Goal: Task Accomplishment & Management: Use online tool/utility

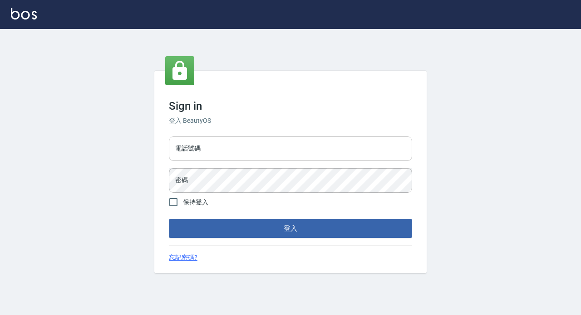
click at [269, 148] on input "電話號碼" at bounding box center [290, 149] width 243 height 24
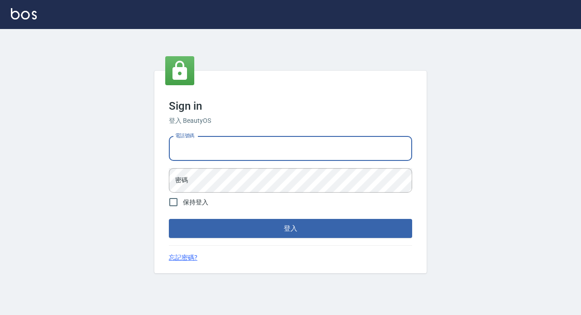
type input "89729295"
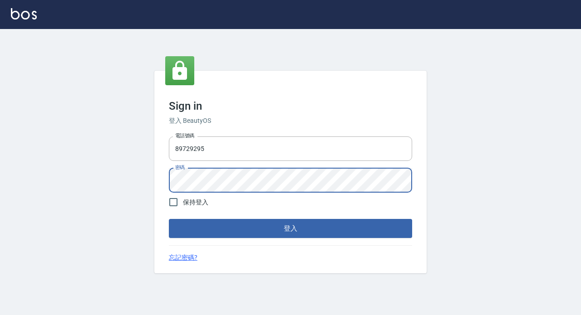
click at [169, 219] on button "登入" at bounding box center [290, 228] width 243 height 19
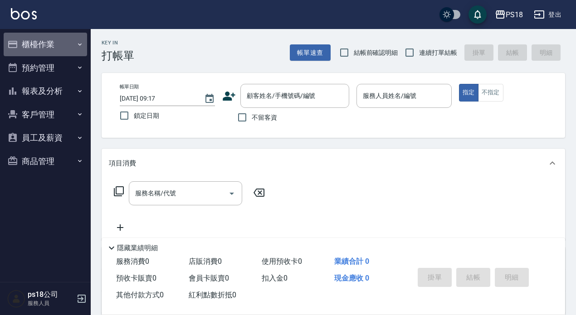
click at [32, 40] on button "櫃檯作業" at bounding box center [45, 45] width 83 height 24
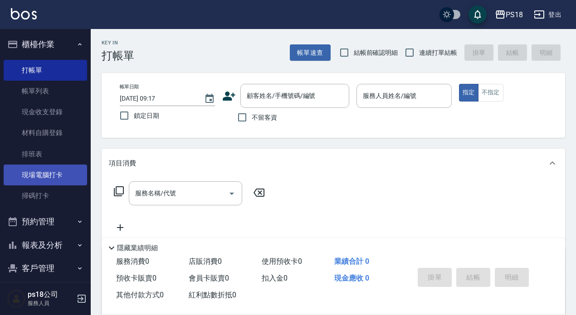
click at [48, 176] on link "現場電腦打卡" at bounding box center [45, 175] width 83 height 21
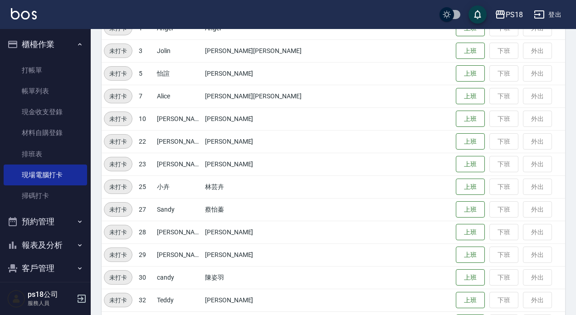
scroll to position [136, 0]
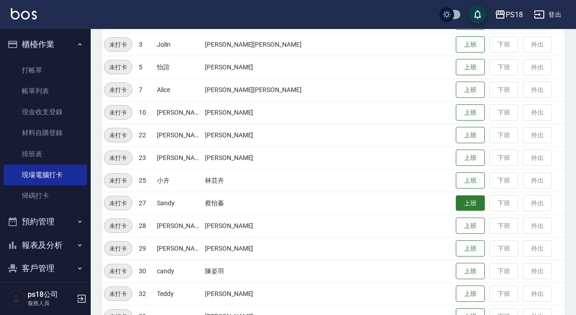
click at [456, 200] on button "上班" at bounding box center [470, 204] width 29 height 16
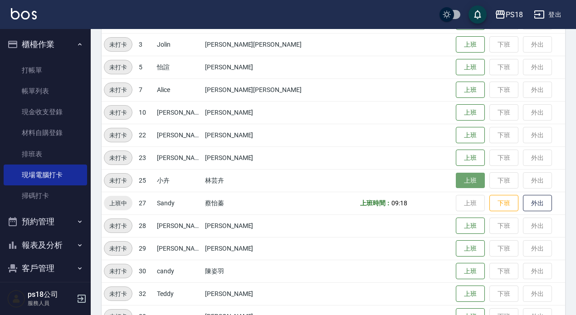
click at [456, 184] on button "上班" at bounding box center [470, 181] width 29 height 16
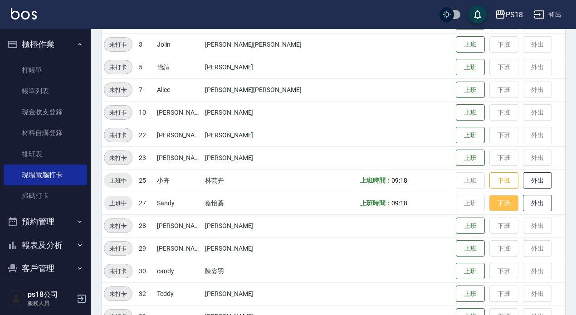
click at [489, 197] on button "下班" at bounding box center [503, 204] width 29 height 16
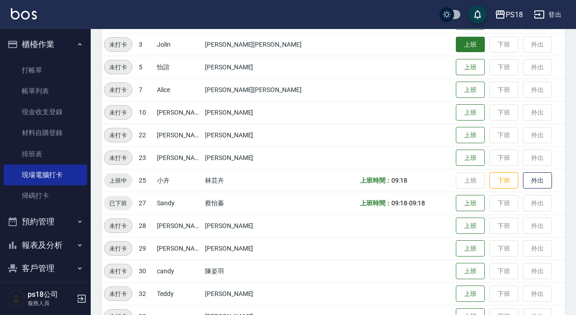
click at [456, 42] on button "上班" at bounding box center [470, 45] width 29 height 16
